Goal: Task Accomplishment & Management: Manage account settings

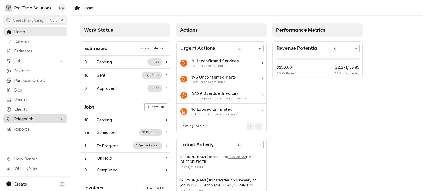
click at [23, 118] on div "Pricebook" at bounding box center [34, 119] width 61 height 7
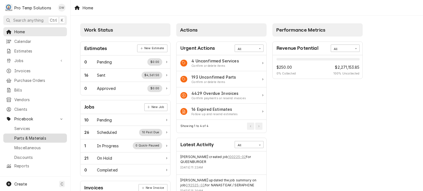
click at [21, 135] on span "Parts & Materials" at bounding box center [39, 138] width 50 height 6
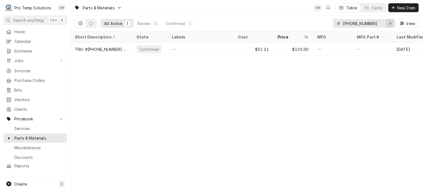
click at [389, 25] on div "Erase input" at bounding box center [390, 24] width 6 height 6
click at [397, 6] on span "New Item" at bounding box center [406, 8] width 20 height 6
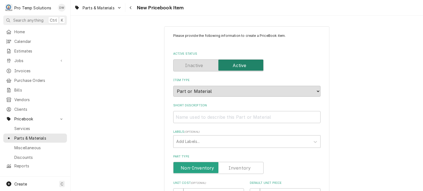
scroll to position [198, 0]
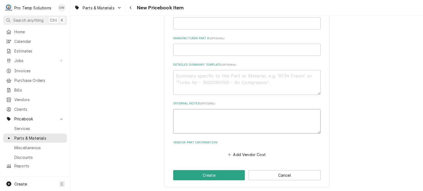
click at [217, 120] on textarea "Internal Notes ( optional )" at bounding box center [246, 121] width 147 height 25
click at [214, 81] on textarea "Detailed Summary Template ( optional )" at bounding box center [246, 82] width 147 height 25
paste textarea "PT #WAR030443 CIRCUIT BOARD ASSEMBLY LIST: $105.00"
type textarea "x"
drag, startPoint x: 283, startPoint y: 73, endPoint x: 146, endPoint y: 64, distance: 137.9
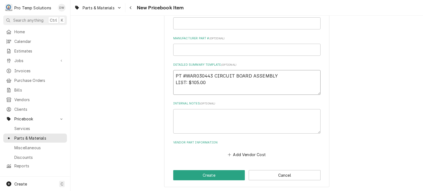
click at [146, 64] on div "Please provide the following information to create a PriceBook item. Active Sta…" at bounding box center [246, 8] width 352 height 369
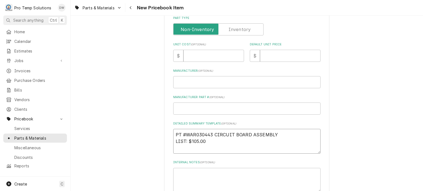
scroll to position [0, 0]
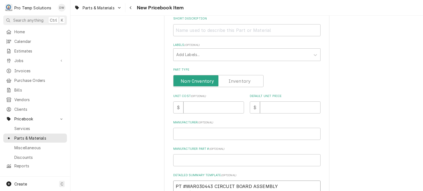
type textarea "PT #WAR030443 CIRCUIT BOARD ASSEMBLY LIST: $105.00"
click at [201, 34] on input "Short Description" at bounding box center [246, 30] width 147 height 12
paste input "PT #WAR030443 CIRCUIT BOARD ASSEMBLY"
type textarea "x"
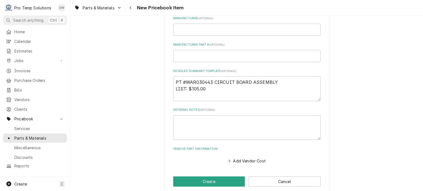
type input "PT #WAR030443 CIRCUIT BOARD ASSEMBLY"
drag, startPoint x: 213, startPoint y: 90, endPoint x: 190, endPoint y: 87, distance: 23.3
click at [190, 87] on textarea "PT #WAR030443 CIRCUIT BOARD ASSEMBLY LIST: $105.00" at bounding box center [246, 89] width 147 height 25
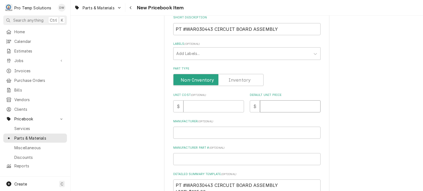
click at [276, 110] on input "Default Unit Price" at bounding box center [290, 106] width 61 height 12
paste input "105.00"
type textarea "x"
type input "105.00"
click at [207, 97] on div "Unit Cost ( optional ) $" at bounding box center [208, 103] width 71 height 20
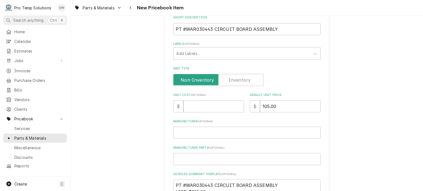
click at [203, 114] on div "Please provide the following information to create a PriceBook item. Active Sta…" at bounding box center [246, 106] width 147 height 323
click at [204, 106] on input "Unit Cost ( optional )" at bounding box center [213, 106] width 61 height 12
paste input "75.32"
type textarea "x"
type input "75.32"
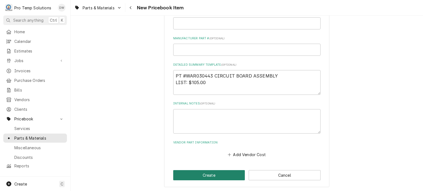
click at [192, 172] on button "Create" at bounding box center [209, 175] width 72 height 10
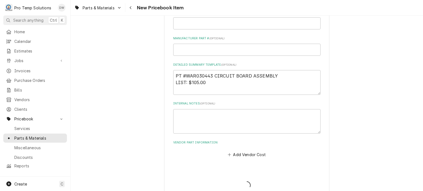
type textarea "x"
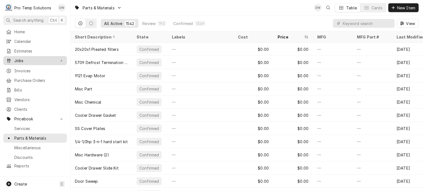
click at [24, 59] on span "Jobs" at bounding box center [35, 61] width 42 height 6
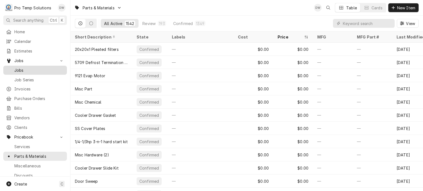
click at [34, 69] on span "Jobs" at bounding box center [39, 70] width 50 height 6
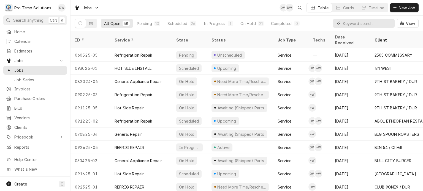
click at [379, 21] on input "Dynamic Content Wrapper" at bounding box center [367, 23] width 49 height 9
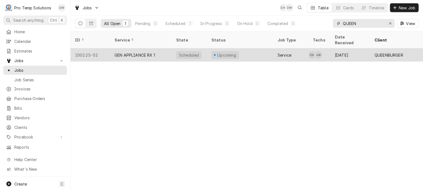
type input "QUEEN"
click at [259, 50] on div "Upcoming" at bounding box center [240, 54] width 66 height 13
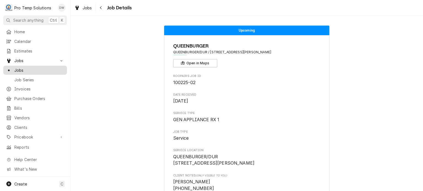
click at [66, 71] on link "Jobs" at bounding box center [35, 70] width 64 height 9
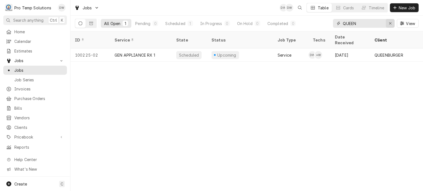
click at [387, 24] on div "Erase input" at bounding box center [390, 24] width 6 height 6
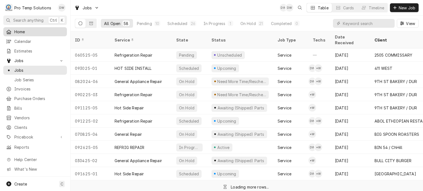
click at [25, 28] on div "Home" at bounding box center [34, 31] width 61 height 7
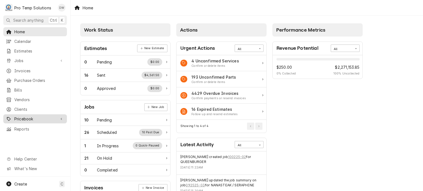
click at [21, 117] on span "Pricebook" at bounding box center [35, 119] width 42 height 6
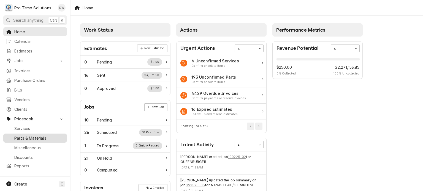
click at [21, 135] on span "Parts & Materials" at bounding box center [39, 138] width 50 height 6
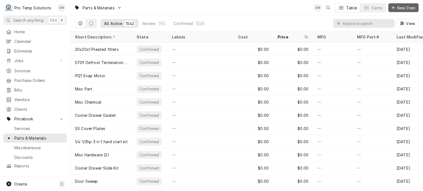
click at [393, 10] on button "New Item" at bounding box center [403, 7] width 30 height 9
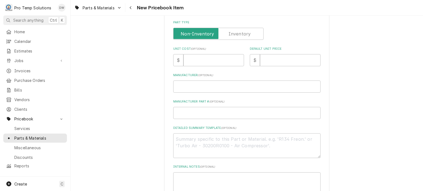
scroll to position [137, 0]
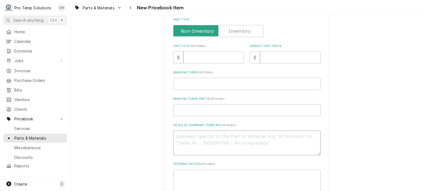
click at [194, 149] on textarea "Detailed Summary Template ( optional )" at bounding box center [246, 143] width 147 height 25
paste textarea "PT #JAC5330-004-36-05 DOOR GASKET LIST: $50.00"
type textarea "x"
type textarea "PT #JAC5330-004-36-05 DOOR GASKET LIST: $50.00"
type textarea "x"
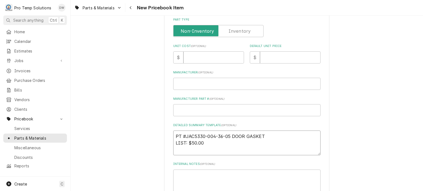
drag, startPoint x: 275, startPoint y: 132, endPoint x: 160, endPoint y: 120, distance: 115.1
click at [160, 120] on div "Please provide the following information to create a PriceBook item. Active Sta…" at bounding box center [246, 68] width 352 height 369
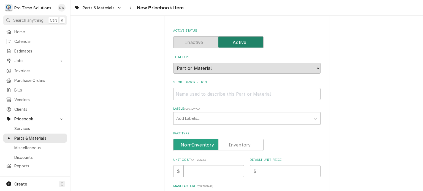
scroll to position [23, 0]
type textarea "PT #JAC5330-004-36-05 DOOR GASKET LIST: $50.00"
click at [192, 91] on input "Short Description" at bounding box center [246, 94] width 147 height 12
paste input "PT #JAC5330-004-36-05 DOOR GASKET"
type textarea "x"
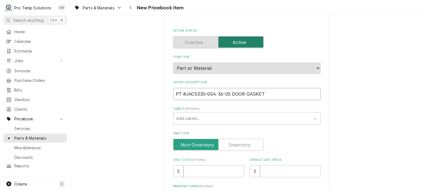
click at [192, 91] on input "PT #JAC5330-004-36-05 DOOR GASKET" at bounding box center [246, 94] width 147 height 12
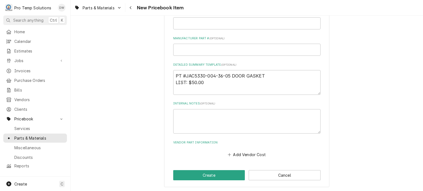
type input "PT #JAC5330-004-36-05 DOOR GASKET"
drag, startPoint x: 212, startPoint y: 81, endPoint x: 190, endPoint y: 81, distance: 22.3
click at [190, 81] on textarea "PT #JAC5330-004-36-05 DOOR GASKET LIST: $50.00" at bounding box center [246, 82] width 147 height 25
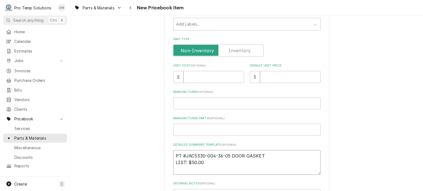
scroll to position [117, 0]
click at [275, 79] on input "Default Unit Price" at bounding box center [290, 78] width 61 height 12
paste input "50.00"
type textarea "x"
type input "50.00"
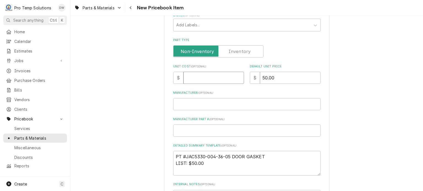
click at [193, 74] on input "Unit Cost ( optional )" at bounding box center [213, 78] width 61 height 12
paste input "26.63"
type textarea "x"
type input "26.63"
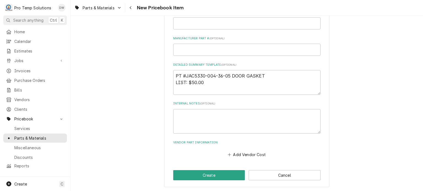
scroll to position [198, 0]
click at [184, 173] on button "Create" at bounding box center [209, 175] width 72 height 10
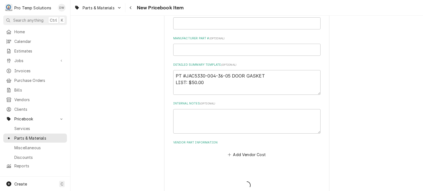
type textarea "x"
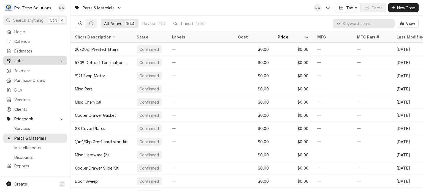
click at [37, 58] on span "Jobs" at bounding box center [35, 61] width 42 height 6
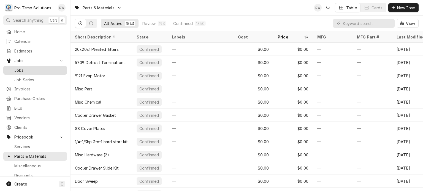
click at [35, 71] on span "Jobs" at bounding box center [39, 70] width 50 height 6
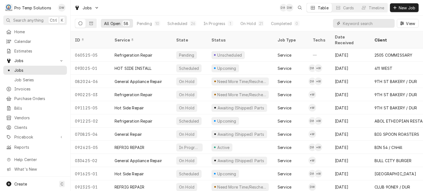
click at [353, 21] on input "Dynamic Content Wrapper" at bounding box center [367, 23] width 49 height 9
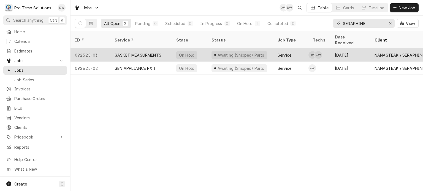
type input "SERAPHINE"
click at [130, 51] on div "GASKET MEASURMENTS" at bounding box center [141, 54] width 62 height 13
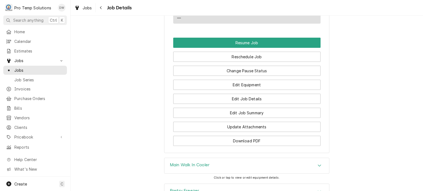
scroll to position [488, 0]
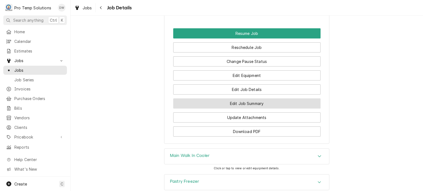
click at [238, 109] on button "Edit Job Summary" at bounding box center [246, 104] width 147 height 10
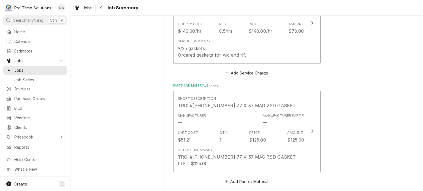
scroll to position [220, 0]
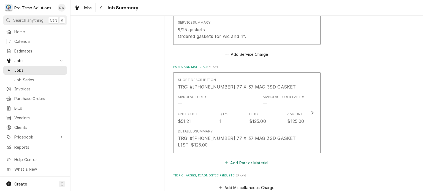
click at [239, 161] on button "Add Part or Material" at bounding box center [246, 163] width 45 height 8
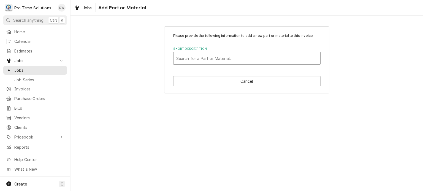
click at [223, 61] on div "Short Description" at bounding box center [246, 58] width 141 height 10
type input "36-05"
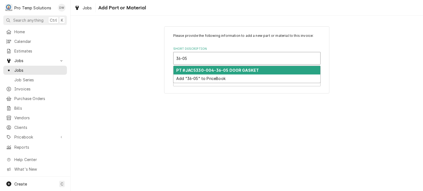
click at [233, 70] on strong "PT #JAC5330-004-36-05 DOOR GASKET" at bounding box center [217, 70] width 83 height 5
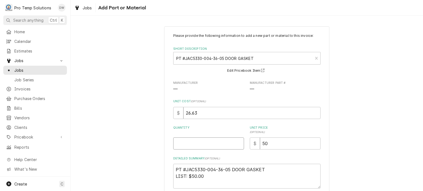
click at [195, 141] on input "Quantity" at bounding box center [208, 144] width 71 height 12
type textarea "x"
type input "1"
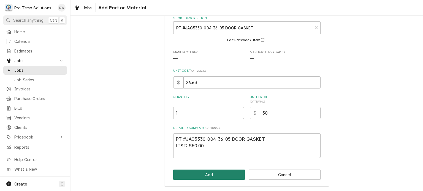
click at [191, 170] on button "Add" at bounding box center [209, 175] width 72 height 10
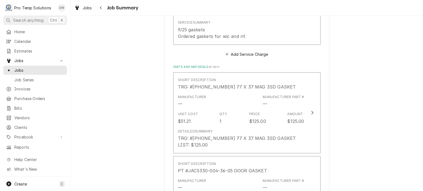
scroll to position [522, 0]
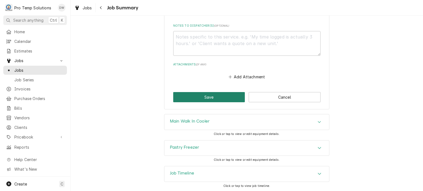
click at [199, 97] on button "Save" at bounding box center [209, 97] width 72 height 10
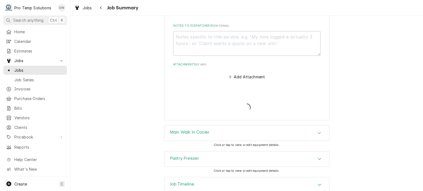
type textarea "x"
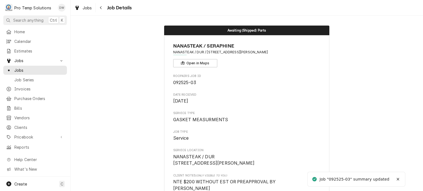
click at [54, 68] on span "Jobs" at bounding box center [39, 70] width 50 height 6
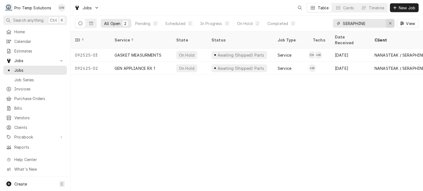
click at [391, 20] on button "Erase input" at bounding box center [390, 23] width 9 height 9
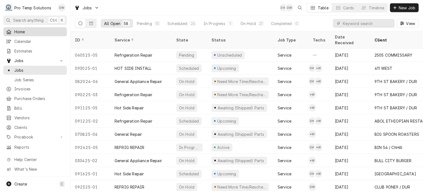
click at [33, 31] on span "Home" at bounding box center [39, 32] width 50 height 6
